Goal: Task Accomplishment & Management: Manage account settings

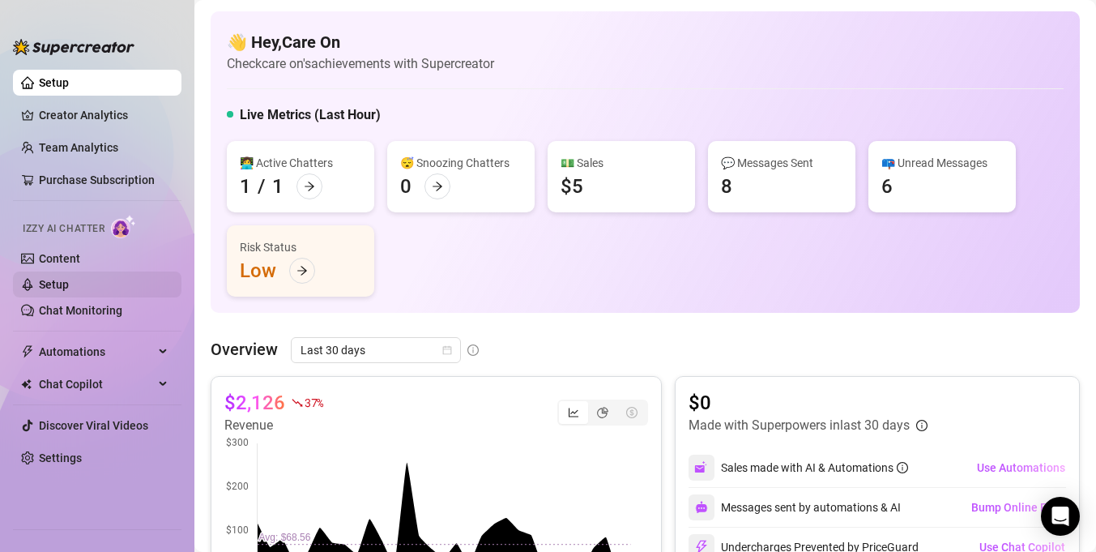
click at [69, 289] on link "Setup" at bounding box center [54, 284] width 30 height 13
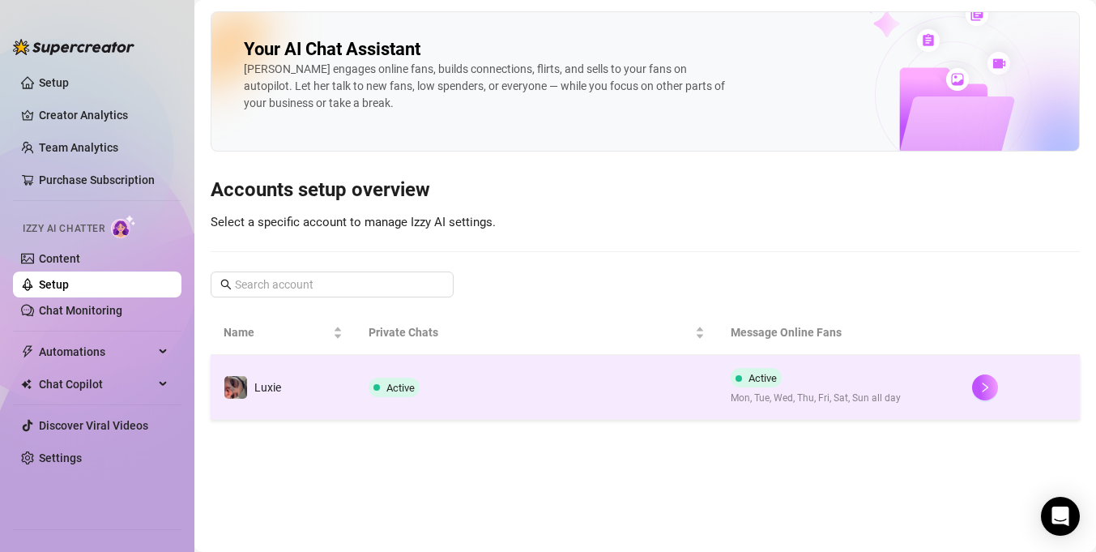
click at [505, 398] on td "Active" at bounding box center [537, 387] width 362 height 65
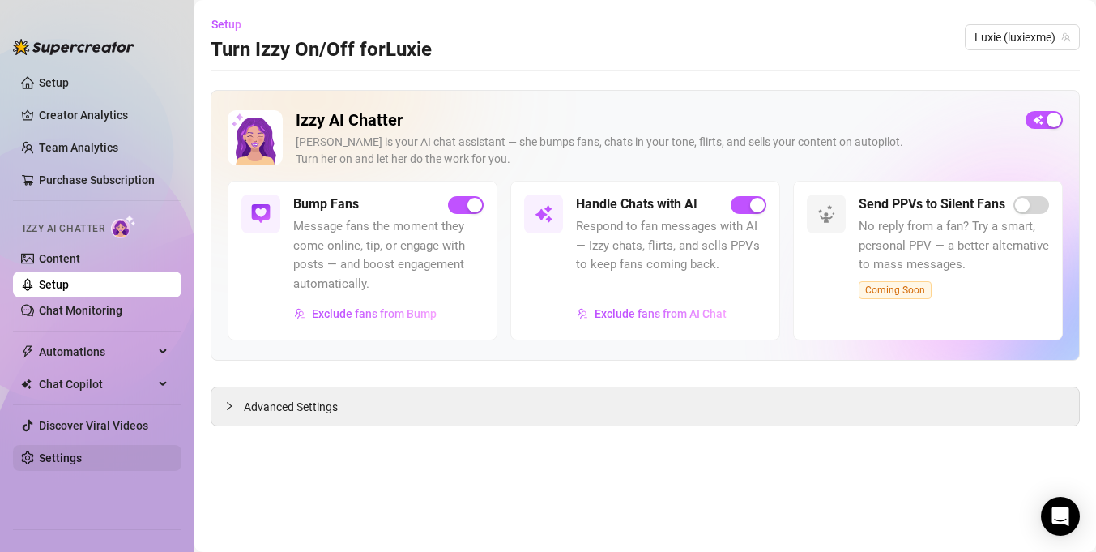
click at [82, 457] on link "Settings" at bounding box center [60, 457] width 43 height 13
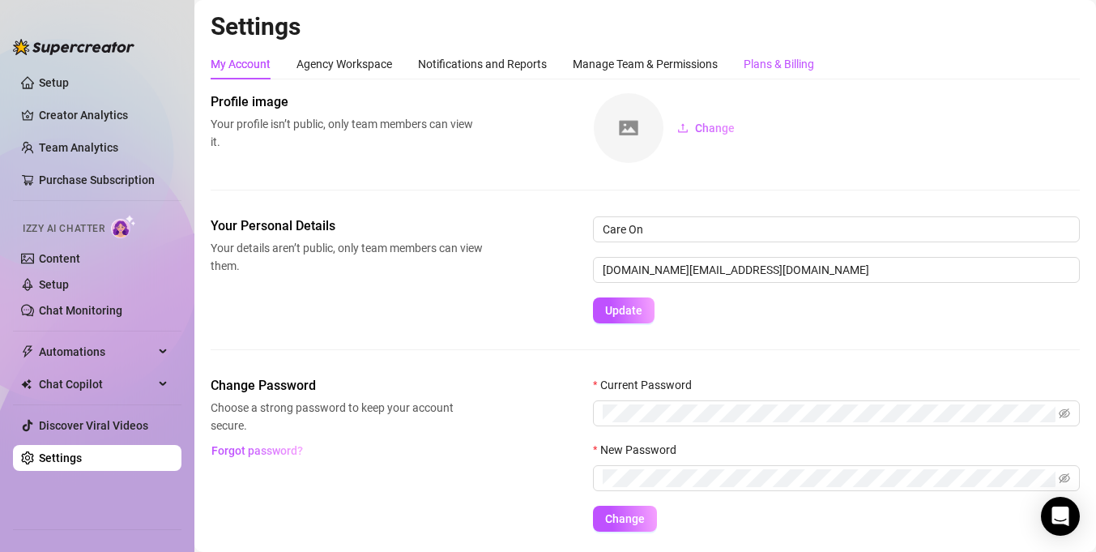
click at [764, 71] on div "Plans & Billing" at bounding box center [778, 64] width 70 height 18
